Goal: Information Seeking & Learning: Find specific fact

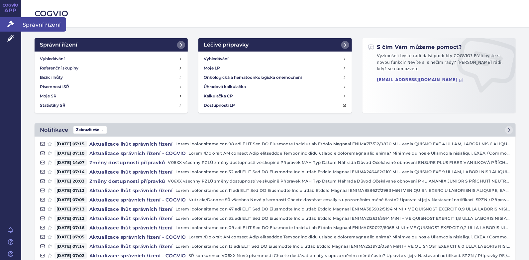
click at [11, 21] on icon at bounding box center [10, 24] width 7 height 7
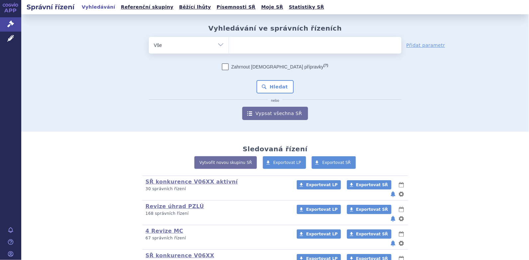
click at [241, 46] on ul at bounding box center [315, 44] width 172 height 14
click at [229, 46] on select at bounding box center [229, 45] width 0 height 17
click at [11, 36] on icon at bounding box center [10, 38] width 7 height 7
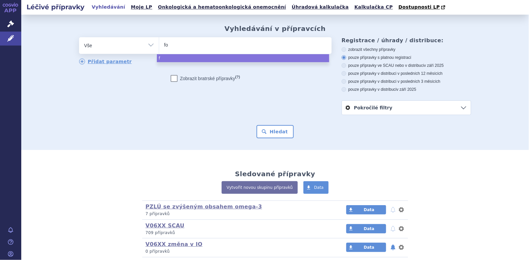
type input "for"
type input "fortin"
type input "fortini"
select select "fortini"
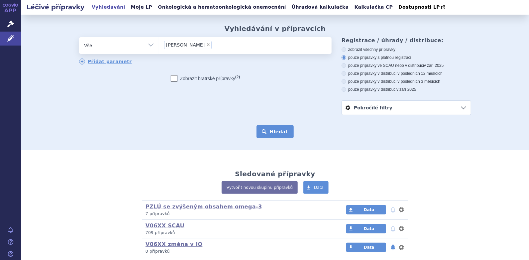
click at [269, 132] on button "Hledat" at bounding box center [275, 131] width 38 height 13
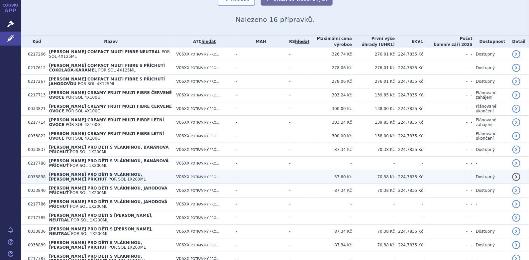
scroll to position [160, 0]
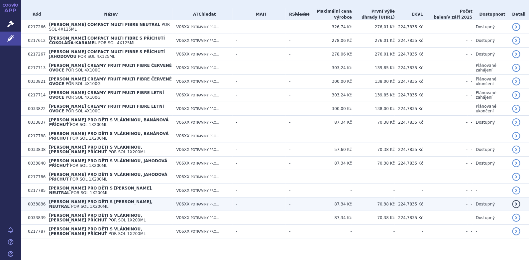
click at [95, 199] on span "FORTINI PRO DĚTI S VLÁKNINOU, NEUTRAL" at bounding box center [101, 203] width 104 height 9
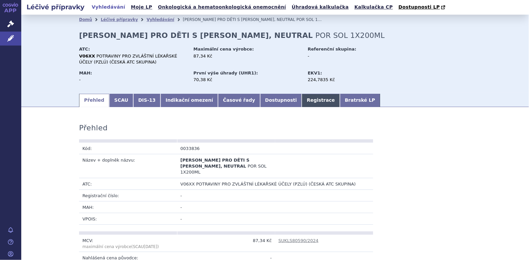
click at [302, 102] on link "Registrace" at bounding box center [321, 100] width 38 height 13
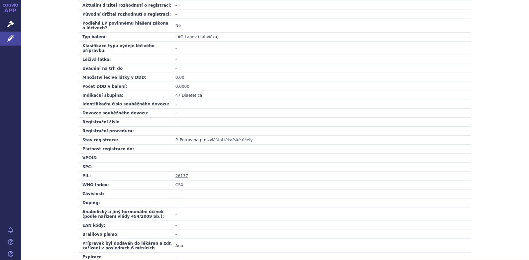
scroll to position [199, 0]
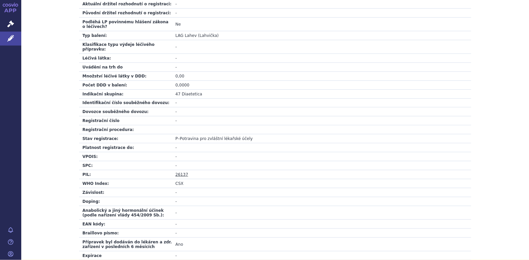
click at [179, 172] on link "26137" at bounding box center [181, 174] width 13 height 5
